Goal: Find specific page/section: Find specific page/section

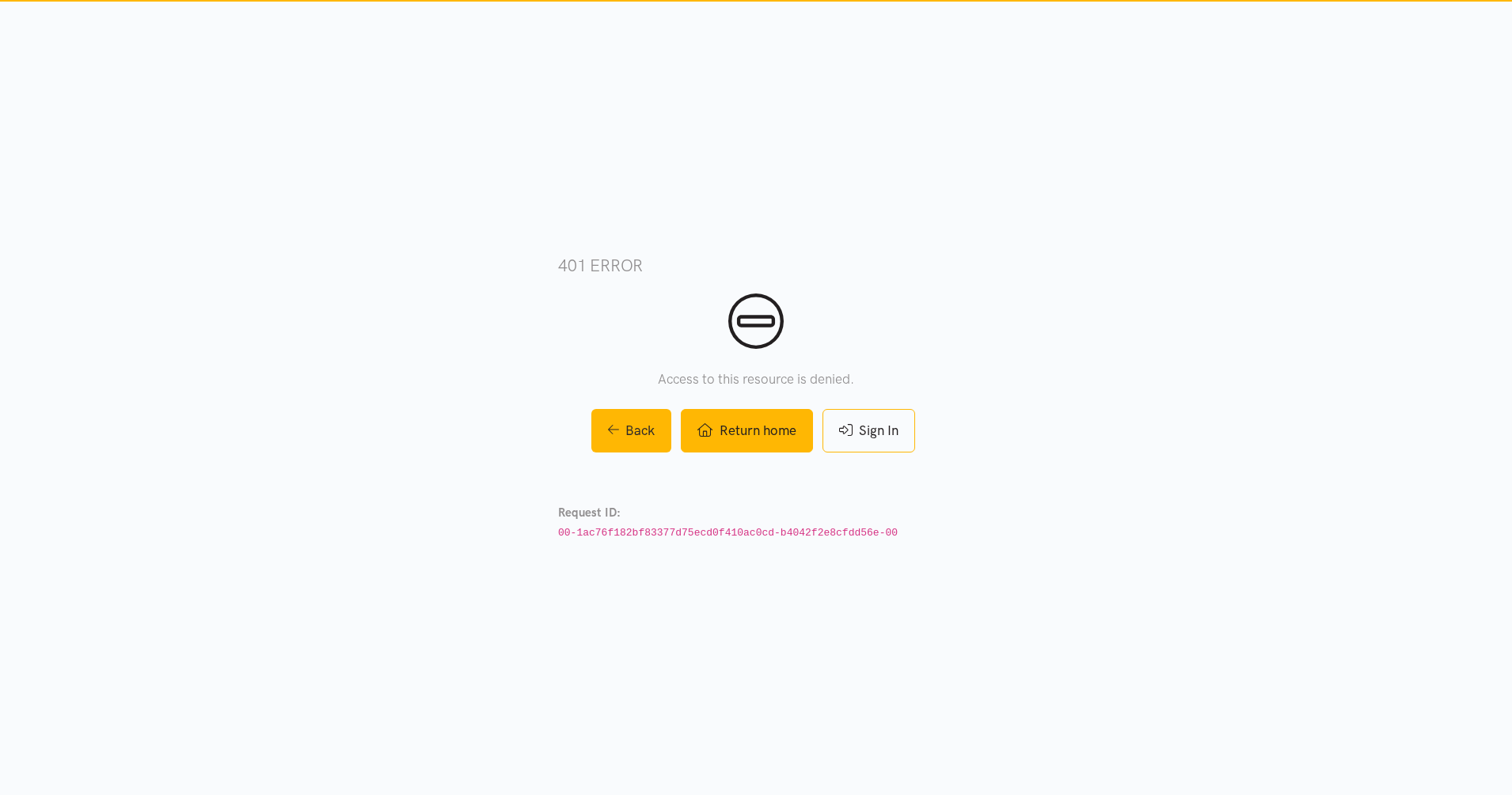
click at [775, 431] on link "Return home" at bounding box center [746, 431] width 131 height 44
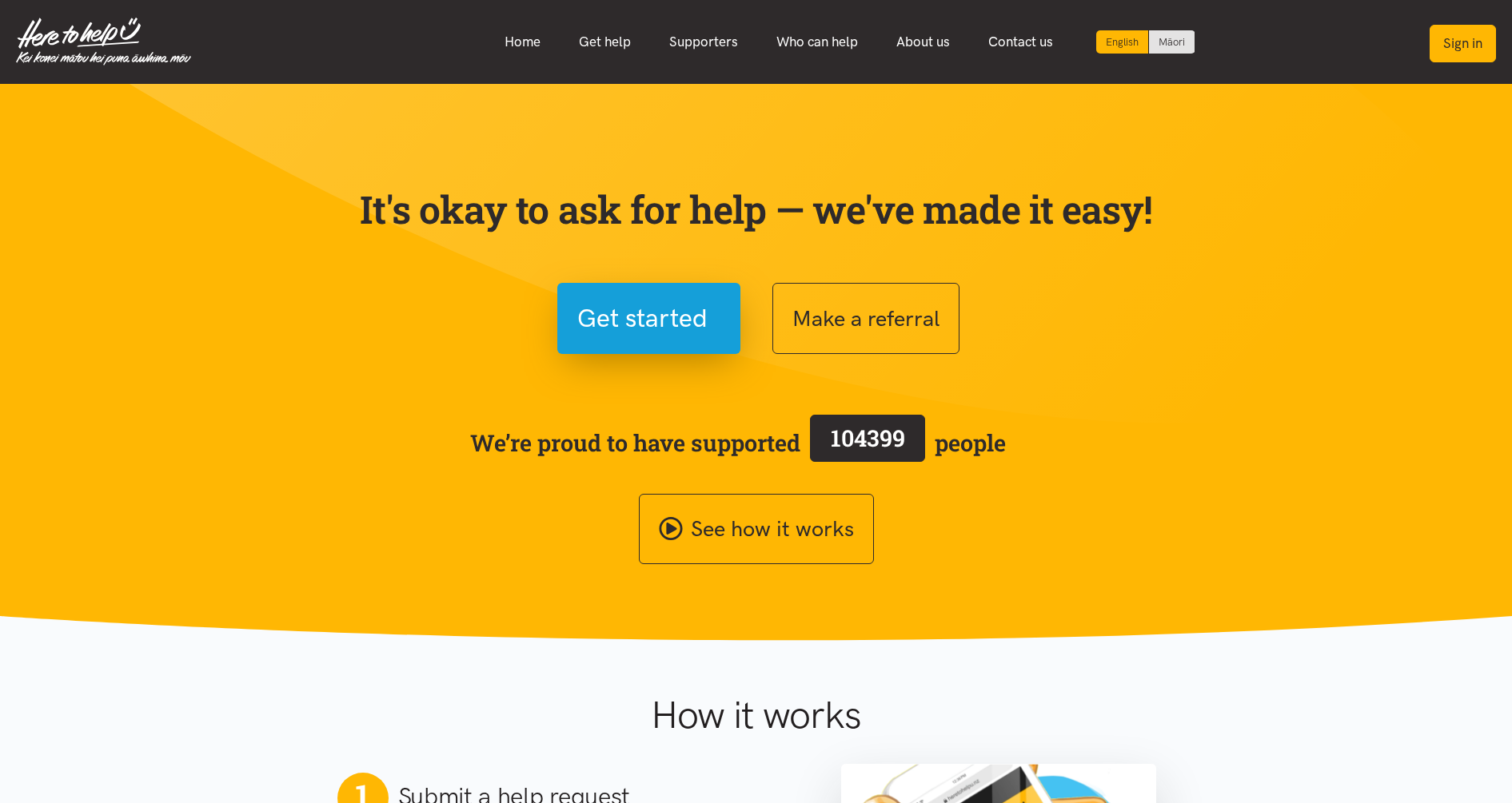
click at [1448, 49] on button "Sign in" at bounding box center [1463, 43] width 67 height 38
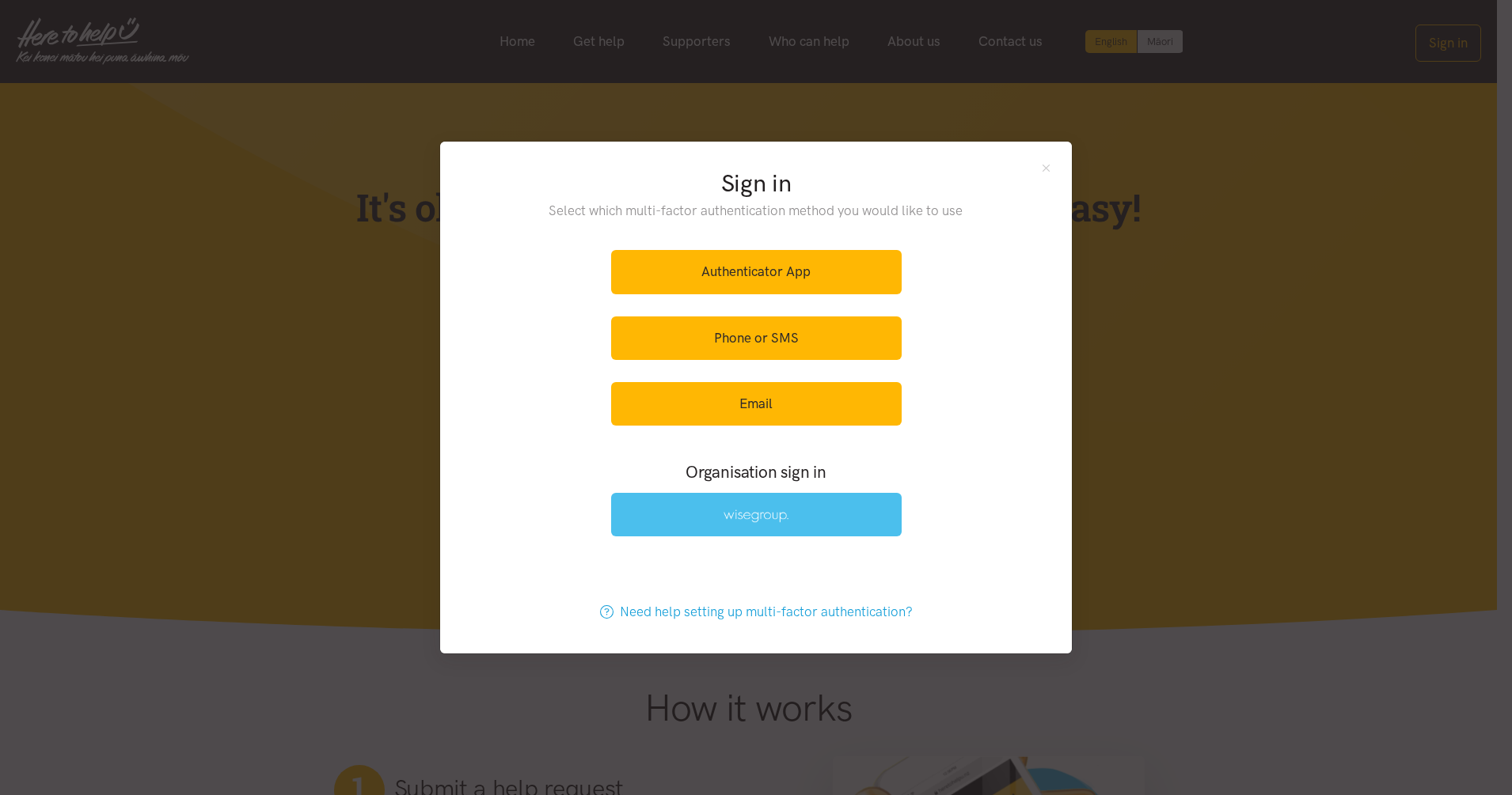
click at [768, 515] on img at bounding box center [756, 516] width 65 height 14
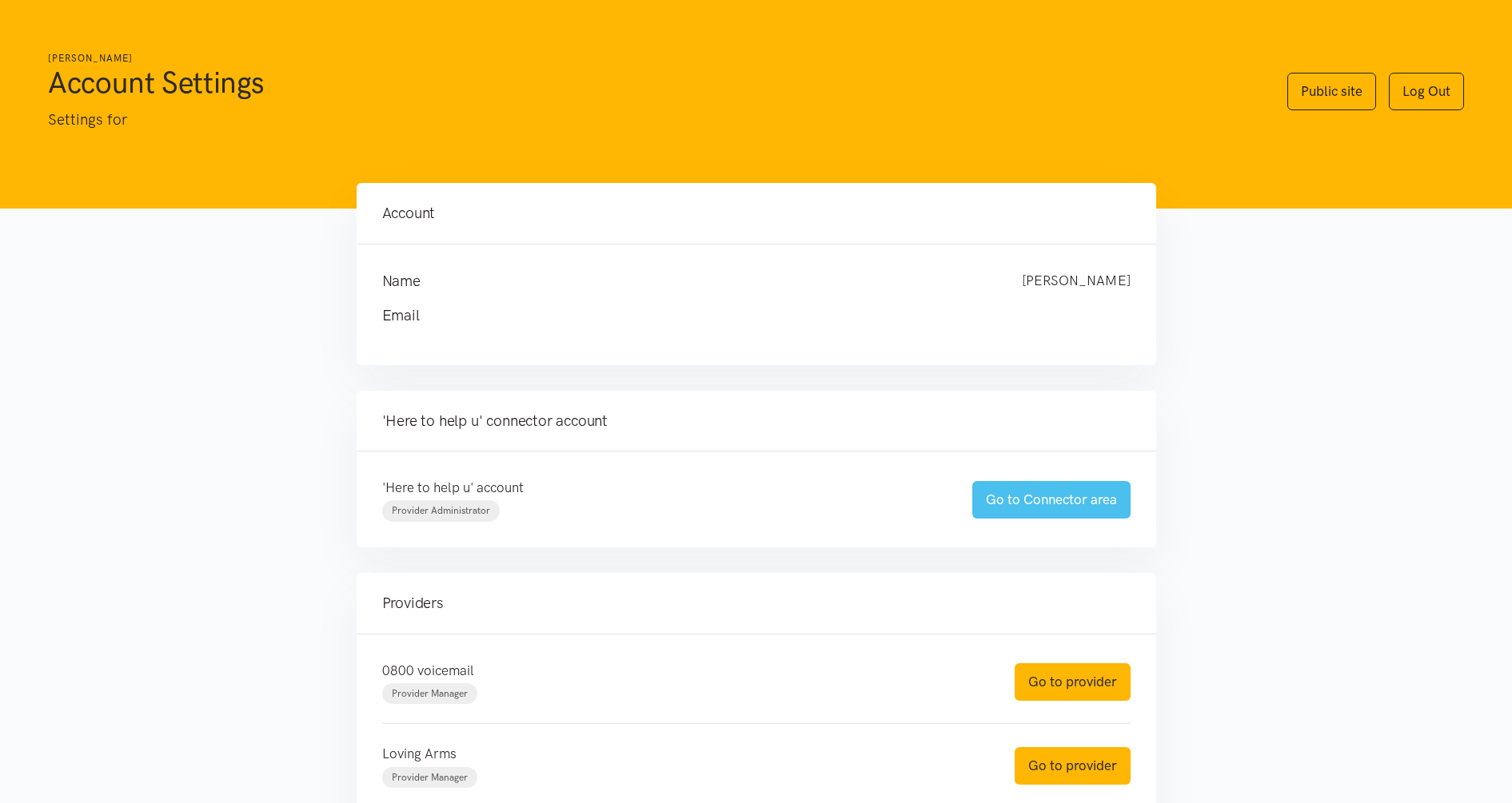
click at [1049, 508] on link "Go to Connector area" at bounding box center [1051, 500] width 158 height 38
